Goal: Navigation & Orientation: Understand site structure

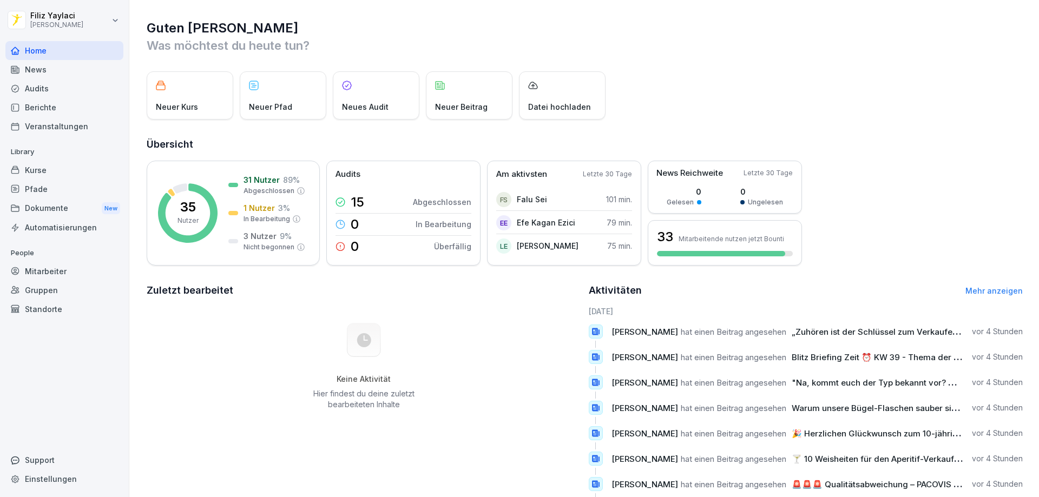
click at [50, 274] on div "Mitarbeiter" at bounding box center [64, 271] width 118 height 19
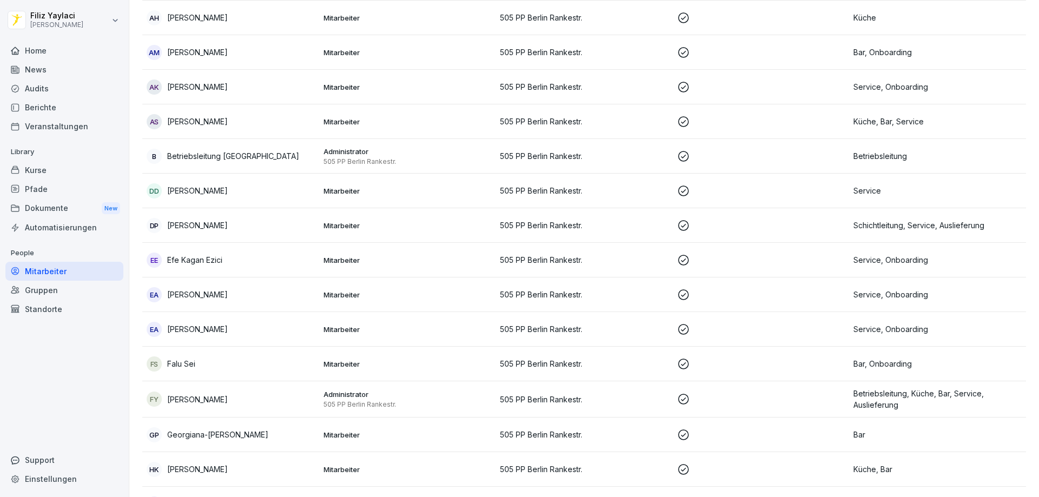
scroll to position [162, 0]
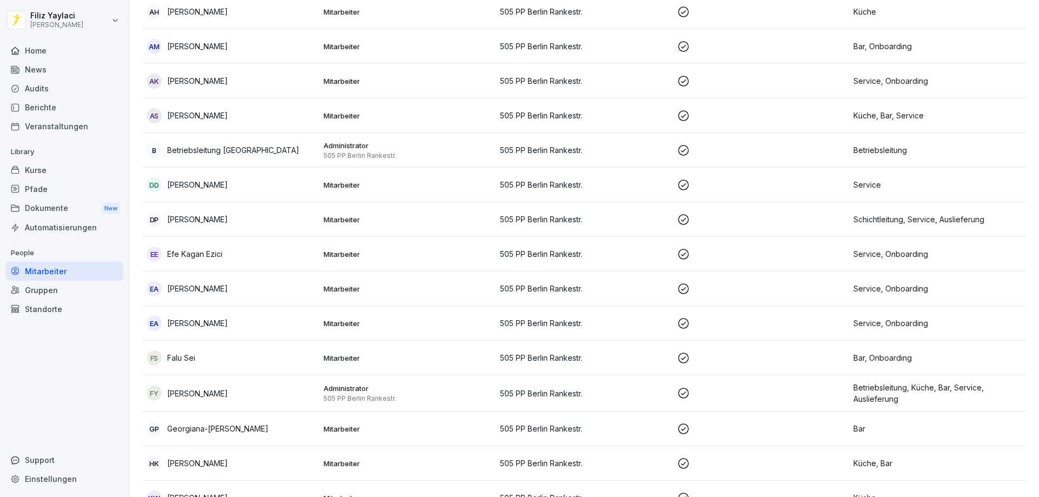
click at [226, 253] on div "EE Efe Kagan Ezici" at bounding box center [231, 254] width 168 height 15
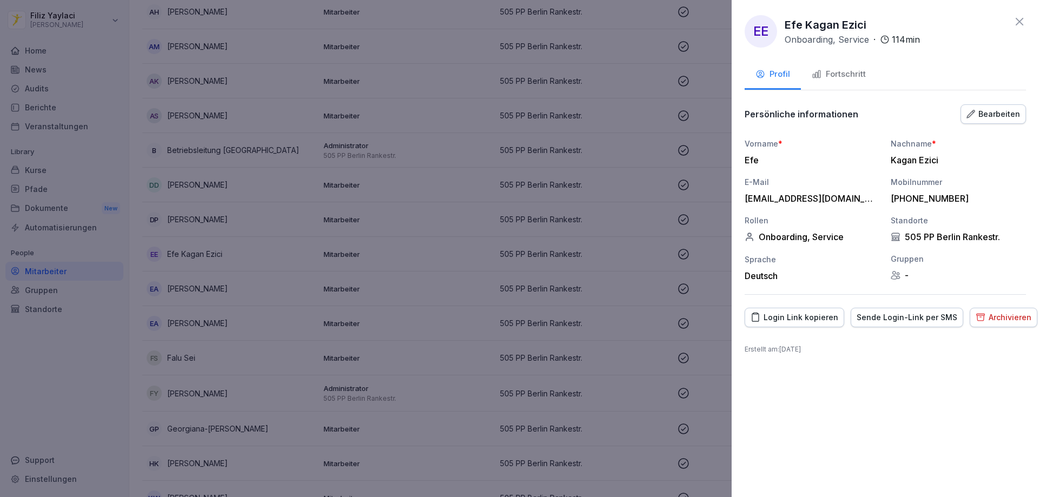
click at [848, 73] on div "Fortschritt" at bounding box center [839, 74] width 54 height 12
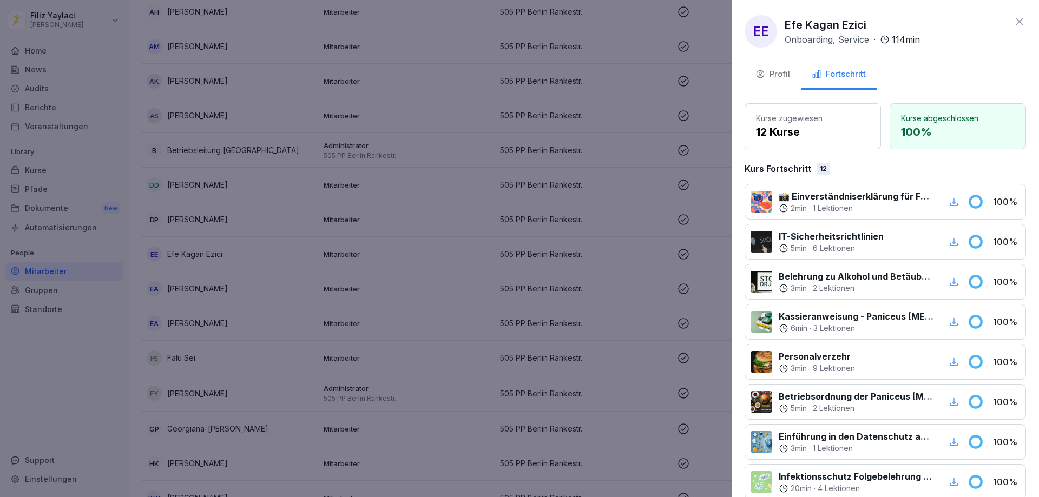
click at [710, 209] on div at bounding box center [519, 248] width 1039 height 497
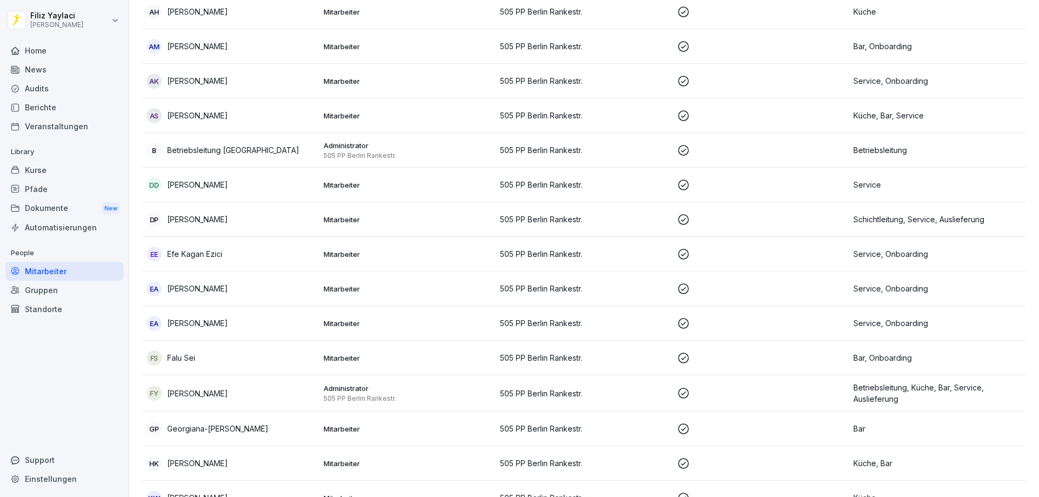
click at [222, 253] on p "Efe Kagan Ezici" at bounding box center [194, 253] width 55 height 11
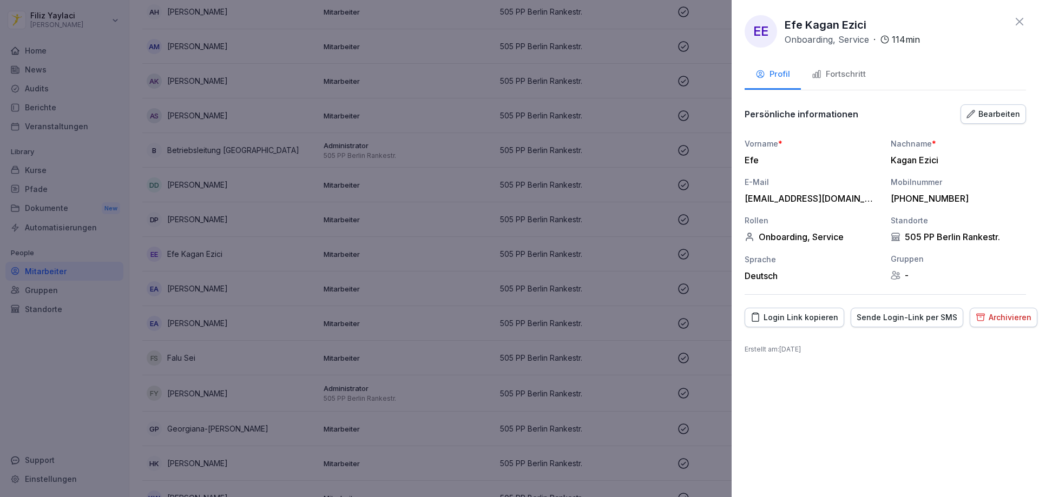
click at [839, 73] on div "Fortschritt" at bounding box center [839, 74] width 54 height 12
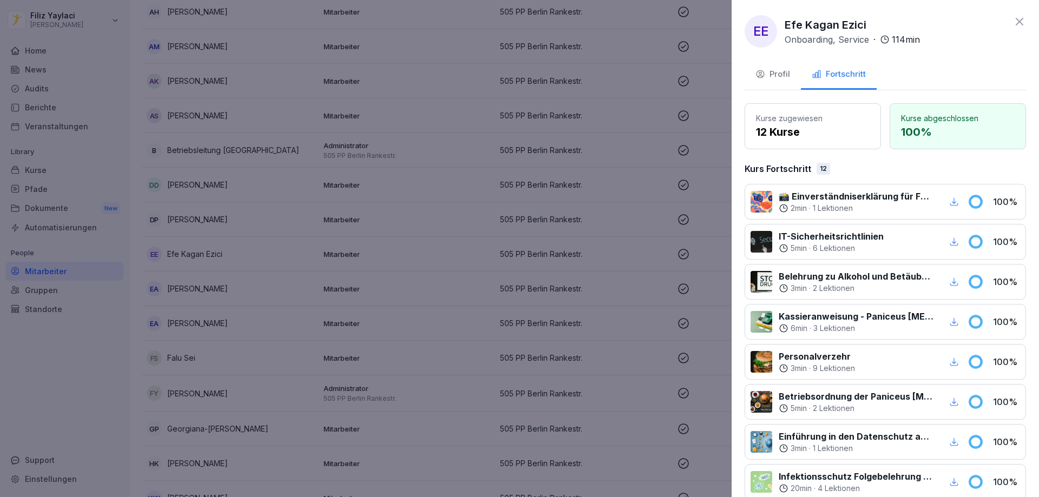
click at [1015, 22] on icon at bounding box center [1019, 21] width 13 height 13
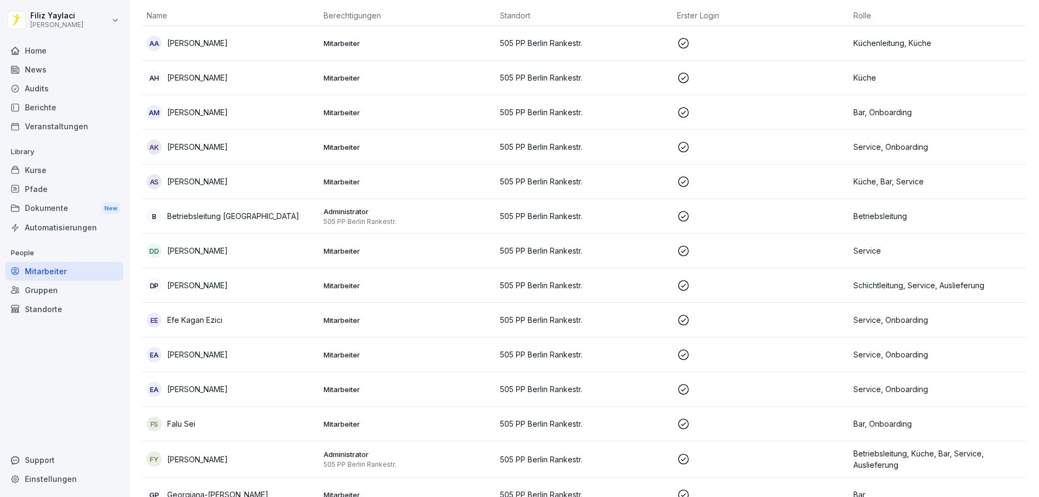
scroll to position [0, 0]
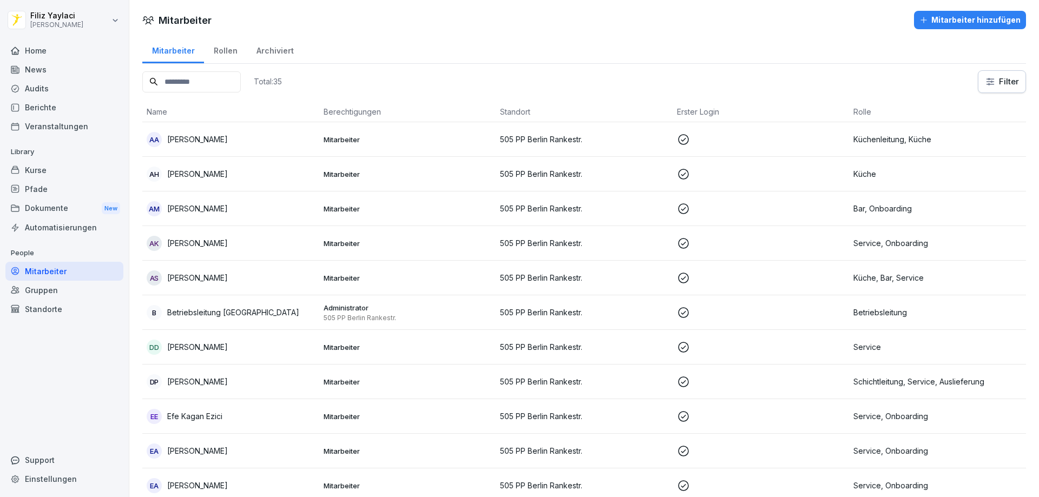
click at [51, 91] on div "Audits" at bounding box center [64, 88] width 118 height 19
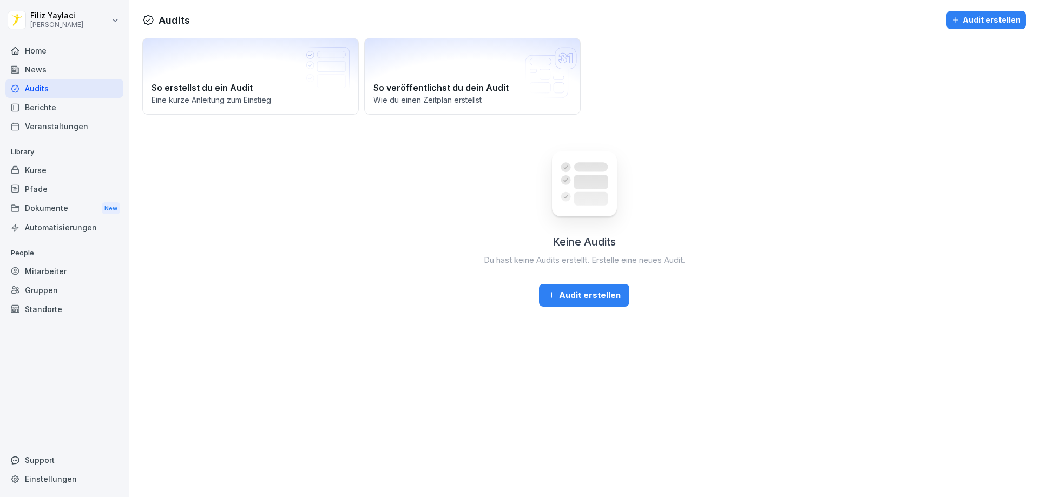
click at [58, 71] on div "News" at bounding box center [64, 69] width 118 height 19
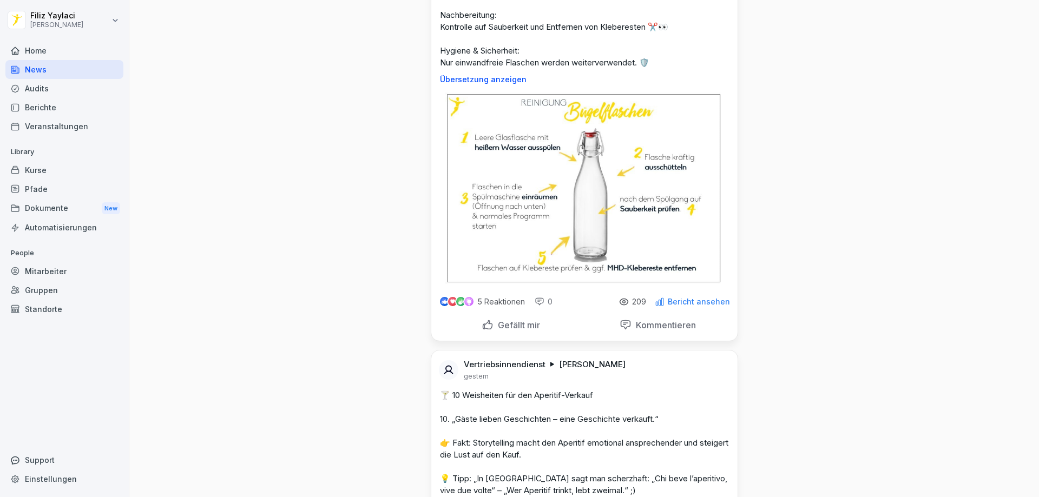
scroll to position [1136, 0]
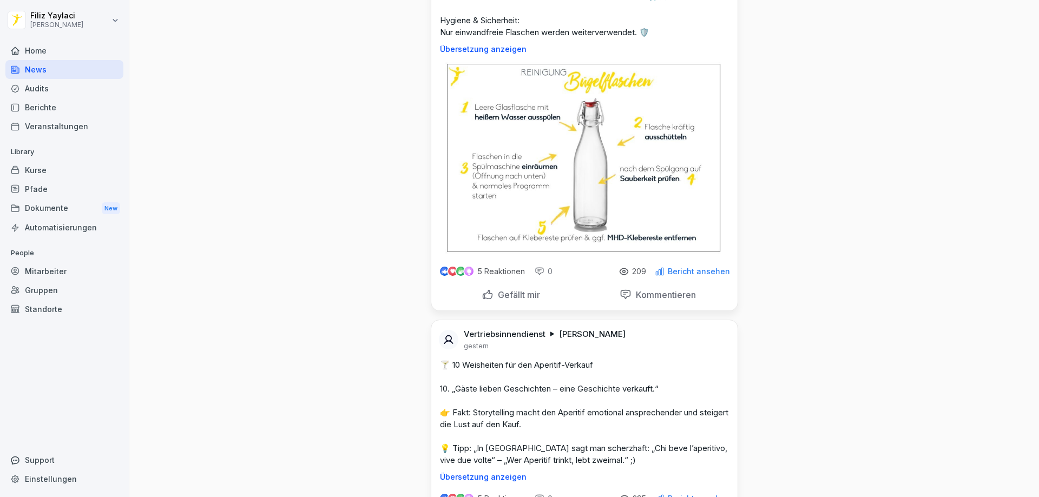
click at [576, 180] on img at bounding box center [584, 158] width 278 height 192
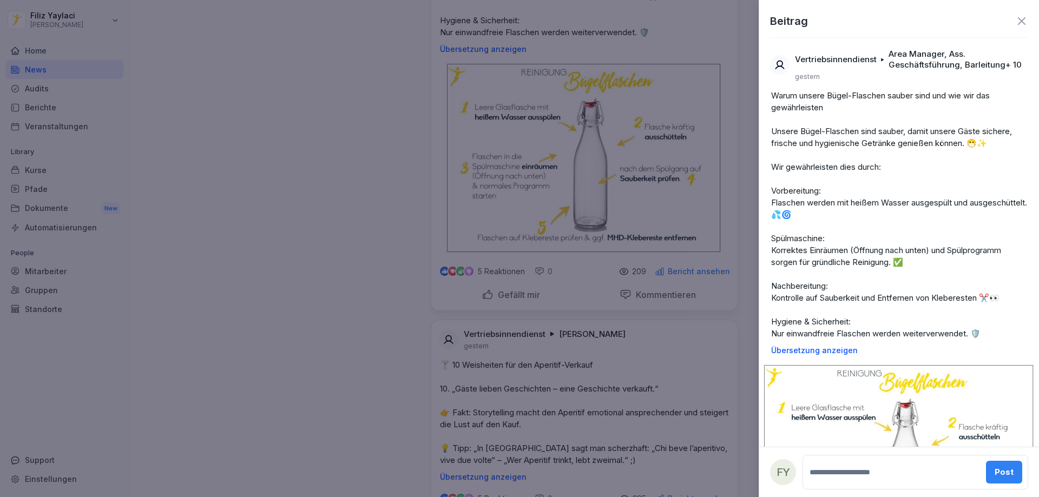
click at [877, 405] on img at bounding box center [898, 458] width 273 height 189
click at [568, 200] on div at bounding box center [519, 248] width 1039 height 497
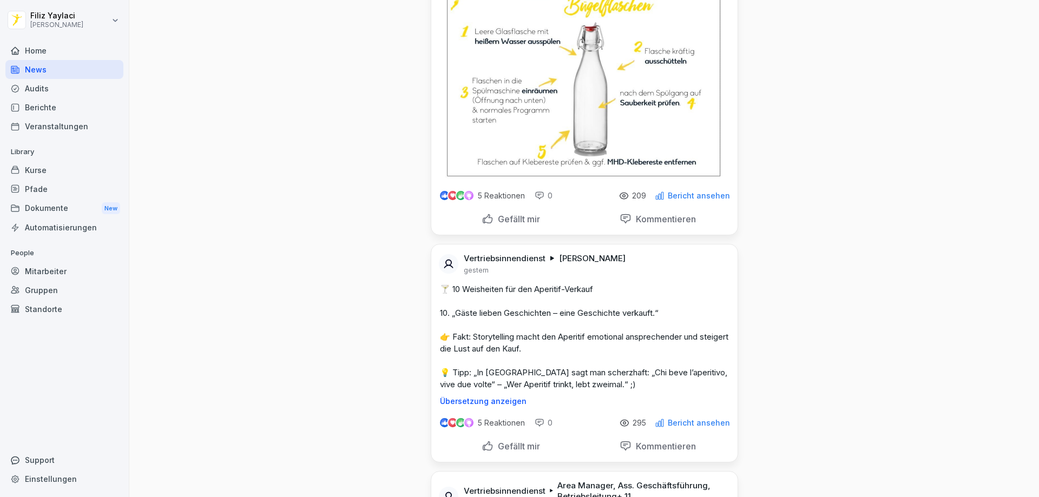
scroll to position [1245, 0]
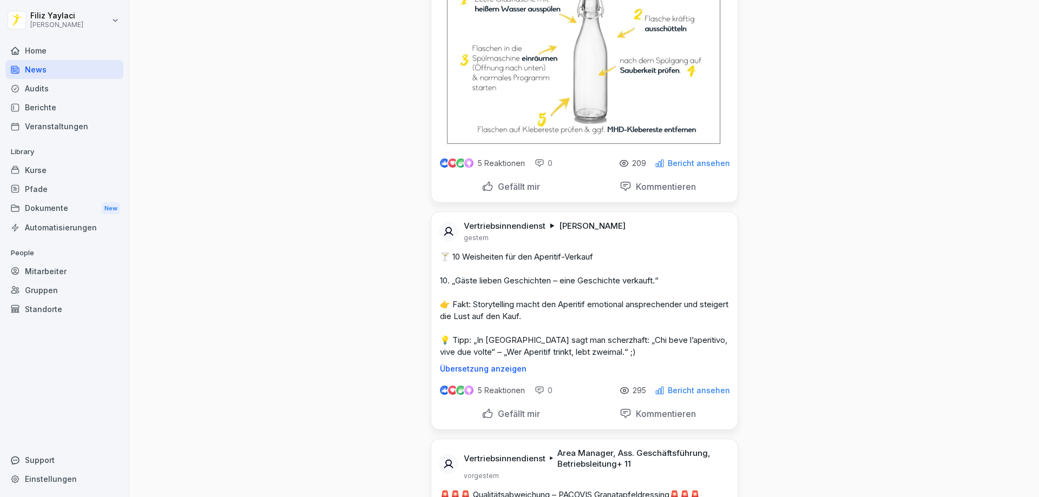
click at [693, 163] on p "Bericht ansehen" at bounding box center [699, 163] width 62 height 9
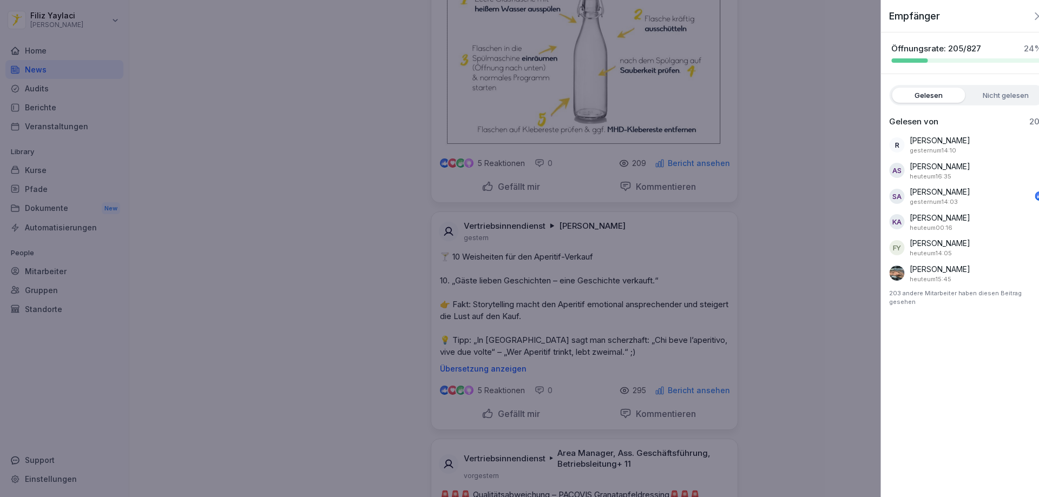
click at [818, 192] on div at bounding box center [519, 248] width 1039 height 497
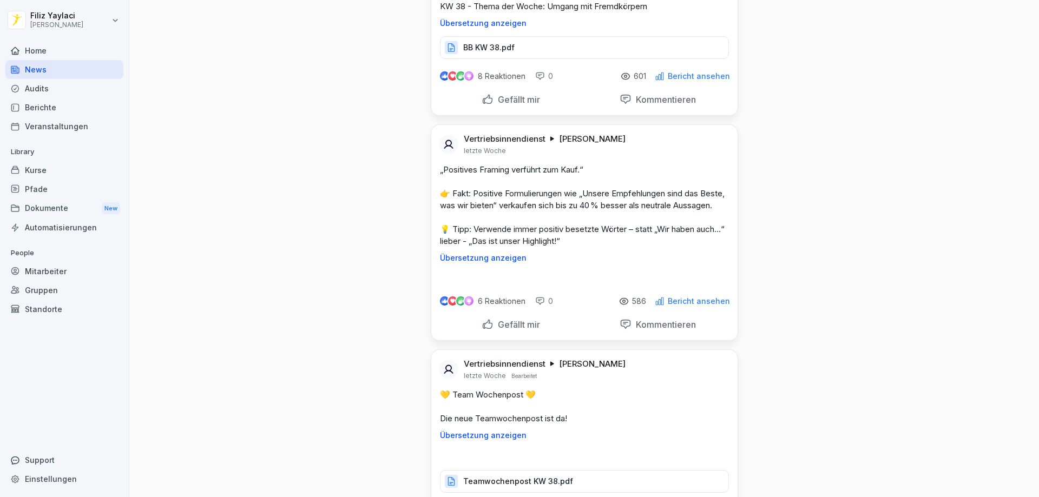
scroll to position [7359, 0]
